Goal: Transaction & Acquisition: Subscribe to service/newsletter

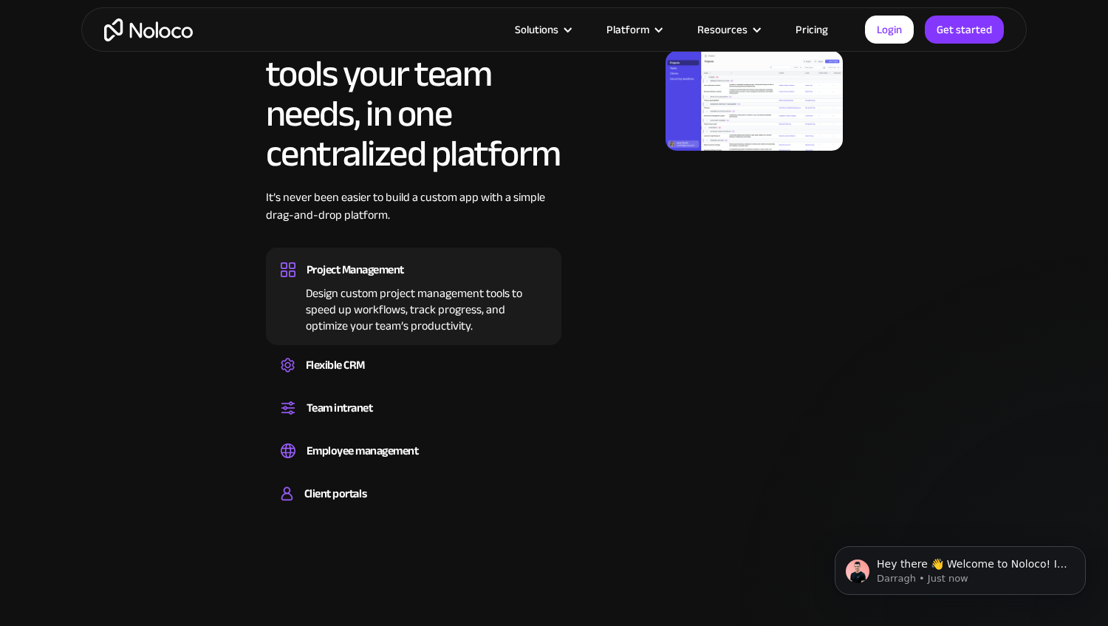
scroll to position [865, 0]
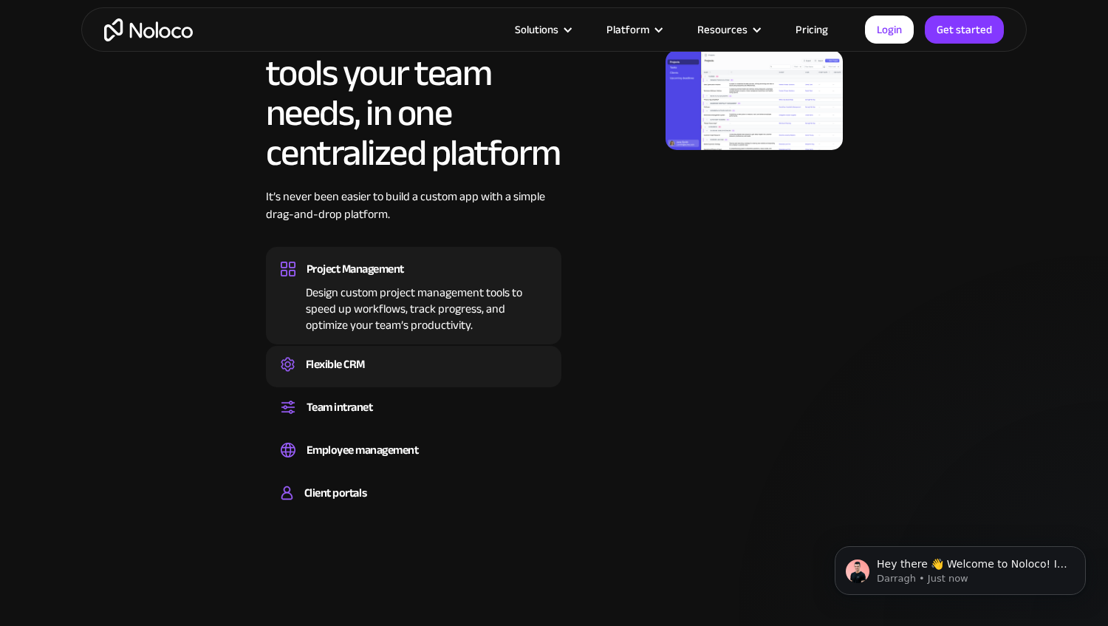
click at [351, 356] on div "Flexible CRM" at bounding box center [335, 364] width 59 height 22
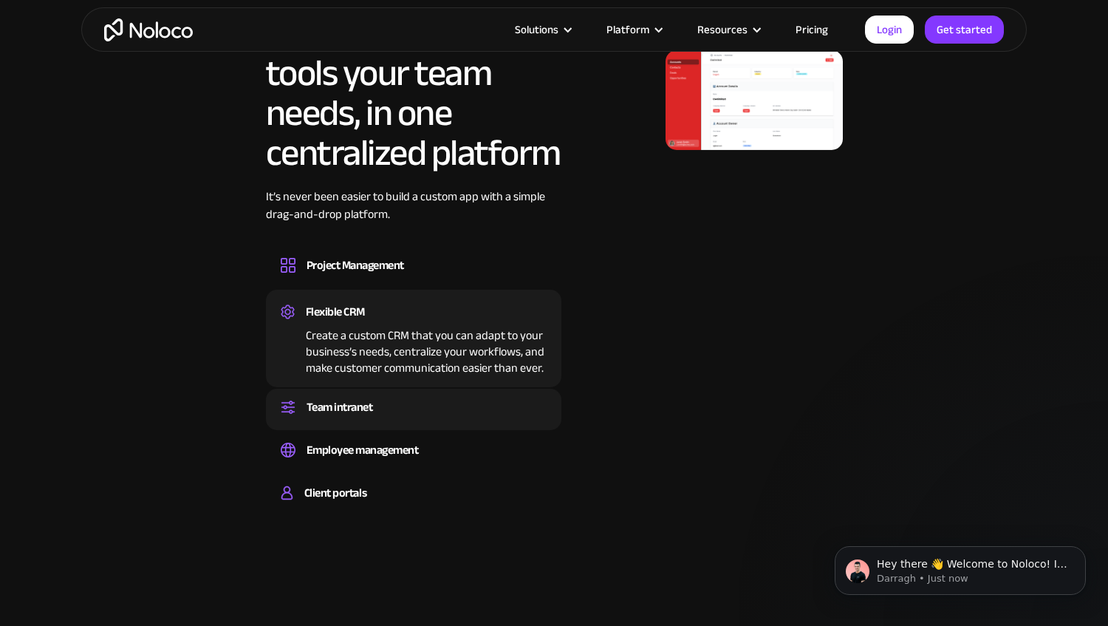
click at [353, 402] on div "Team intranet" at bounding box center [340, 407] width 67 height 22
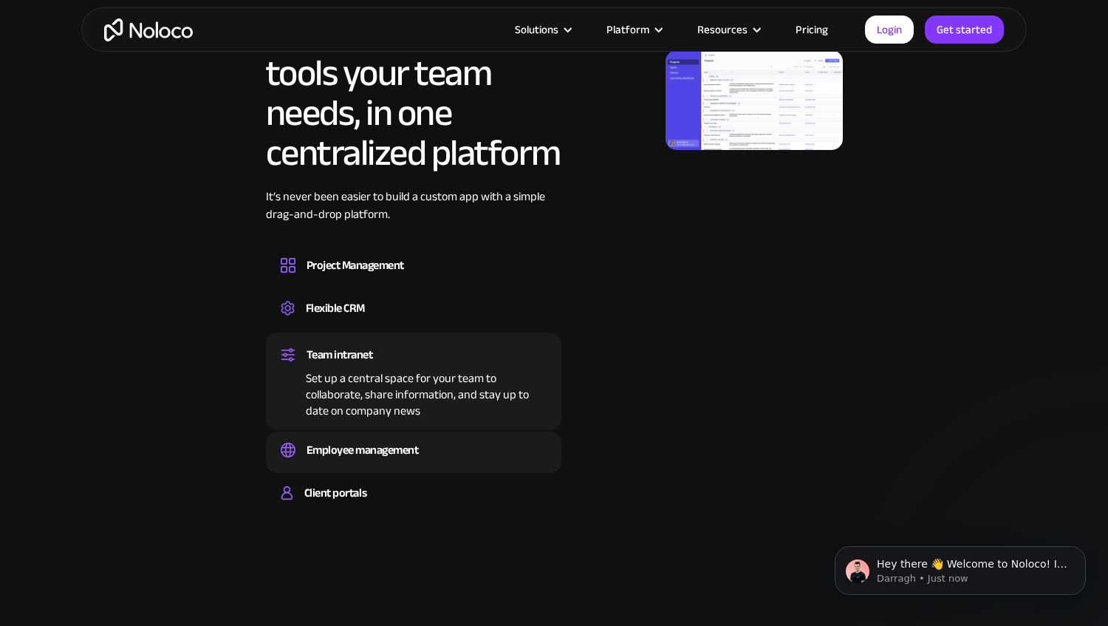
click at [376, 457] on div "Employee management" at bounding box center [363, 450] width 112 height 22
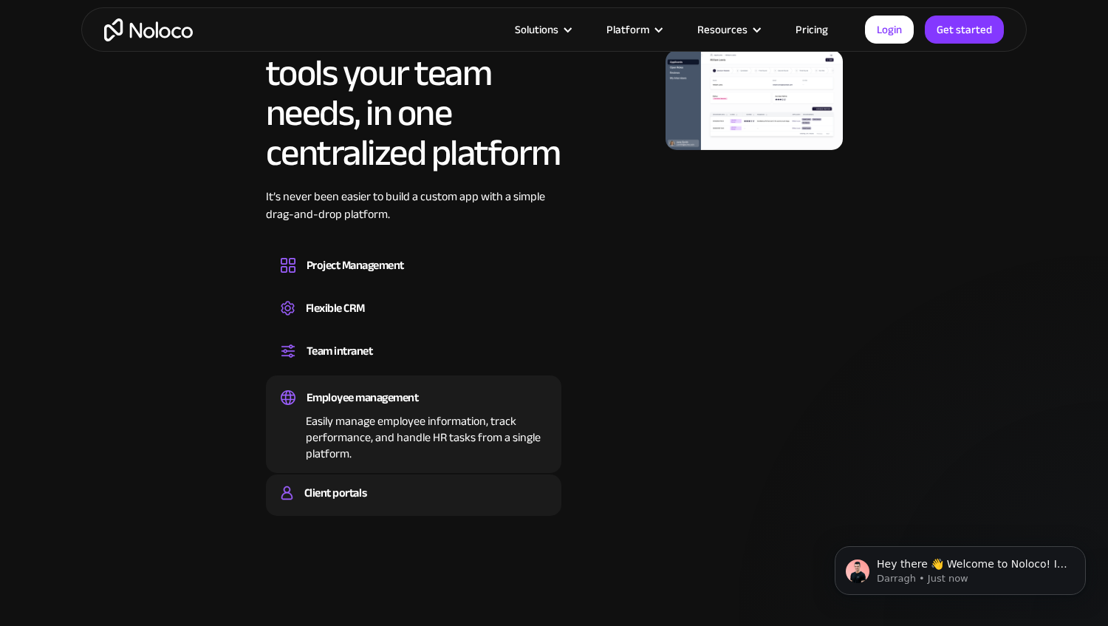
click at [363, 496] on div "Client portals" at bounding box center [335, 493] width 62 height 22
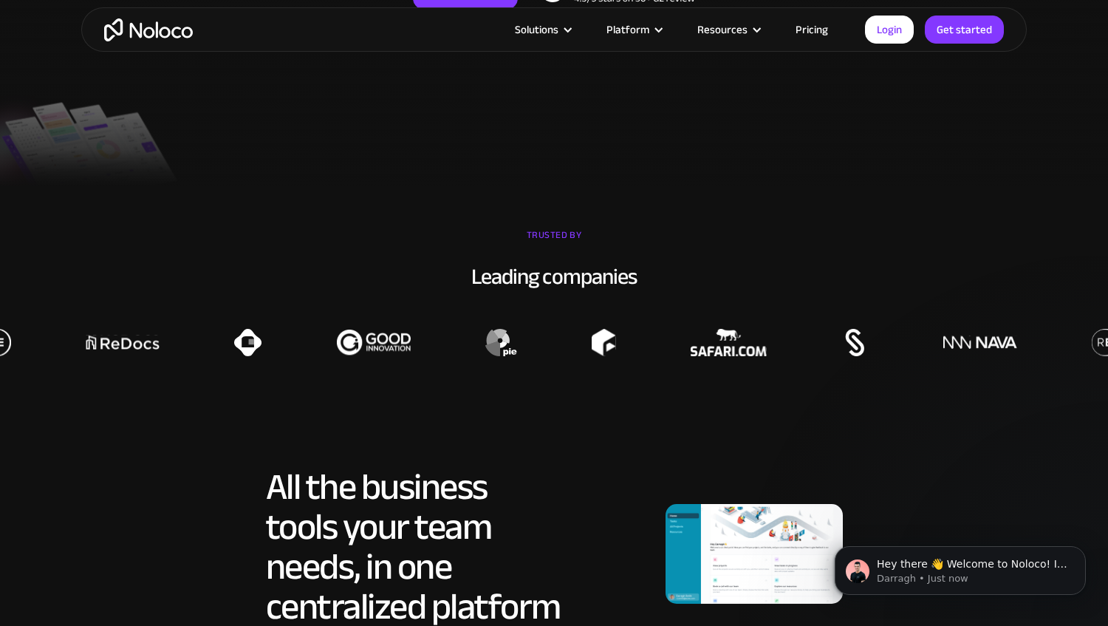
scroll to position [0, 0]
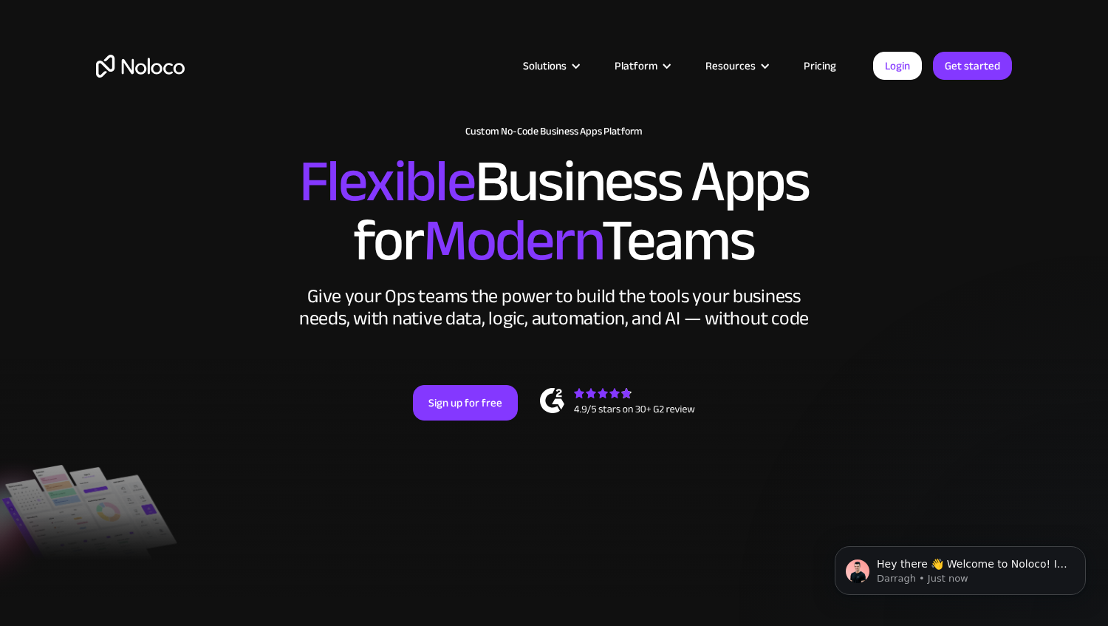
click at [826, 64] on link "Pricing" at bounding box center [820, 65] width 69 height 19
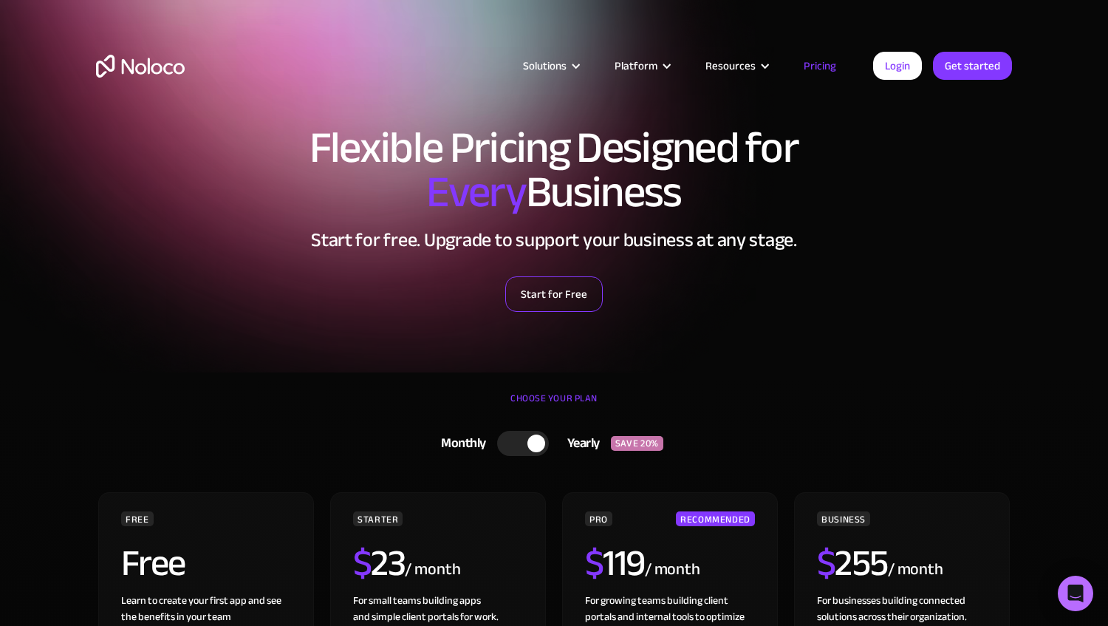
click at [548, 301] on link "Start for Free" at bounding box center [554, 293] width 98 height 35
